Goal: Information Seeking & Learning: Learn about a topic

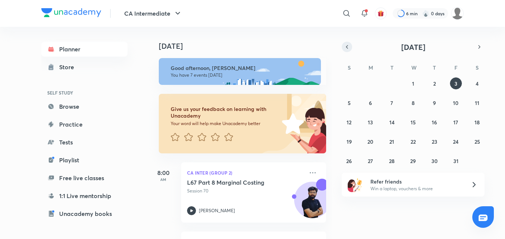
click at [349, 50] on button "button" at bounding box center [347, 47] width 10 height 10
click at [372, 161] on abbr "29" at bounding box center [371, 160] width 6 height 7
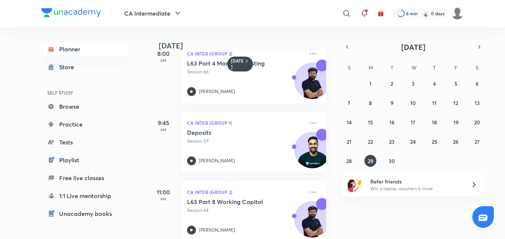
scroll to position [89, 0]
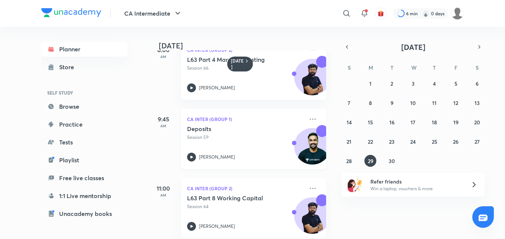
click at [193, 156] on icon at bounding box center [191, 156] width 9 height 9
